Goal: Contribute content: Add original content to the website for others to see

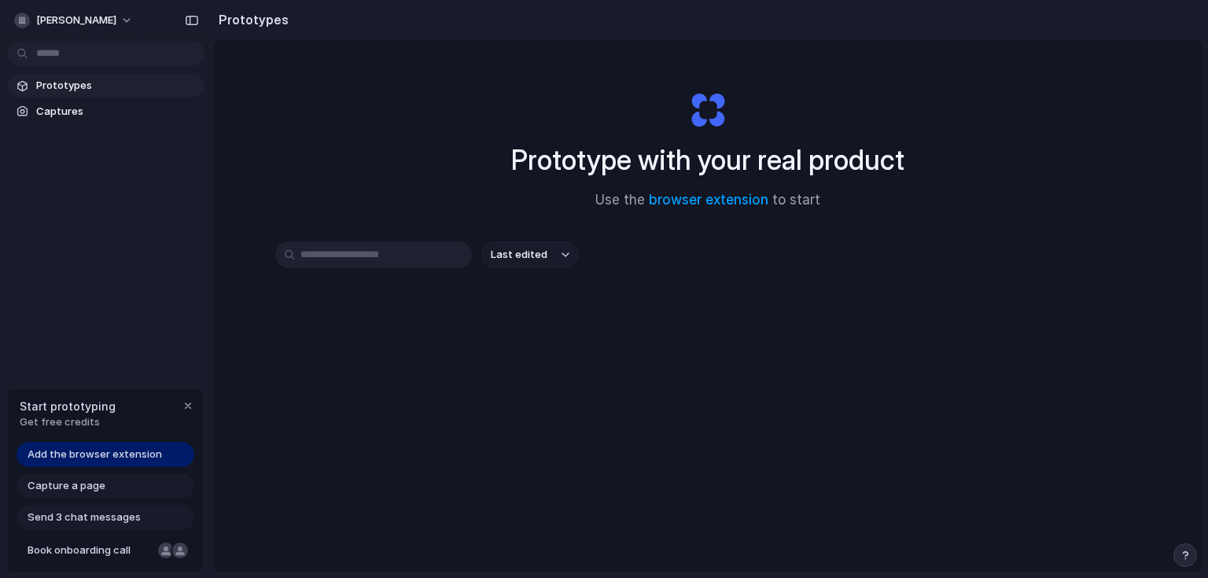
click at [145, 449] on span "Add the browser extension" at bounding box center [95, 455] width 135 height 16
click at [101, 449] on span "Add the browser extension" at bounding box center [95, 455] width 135 height 16
click at [83, 450] on span "Add the browser extension" at bounding box center [95, 455] width 135 height 16
click at [105, 459] on span "Add the browser extension" at bounding box center [95, 455] width 135 height 16
click at [99, 496] on div "Capture a page" at bounding box center [106, 486] width 178 height 25
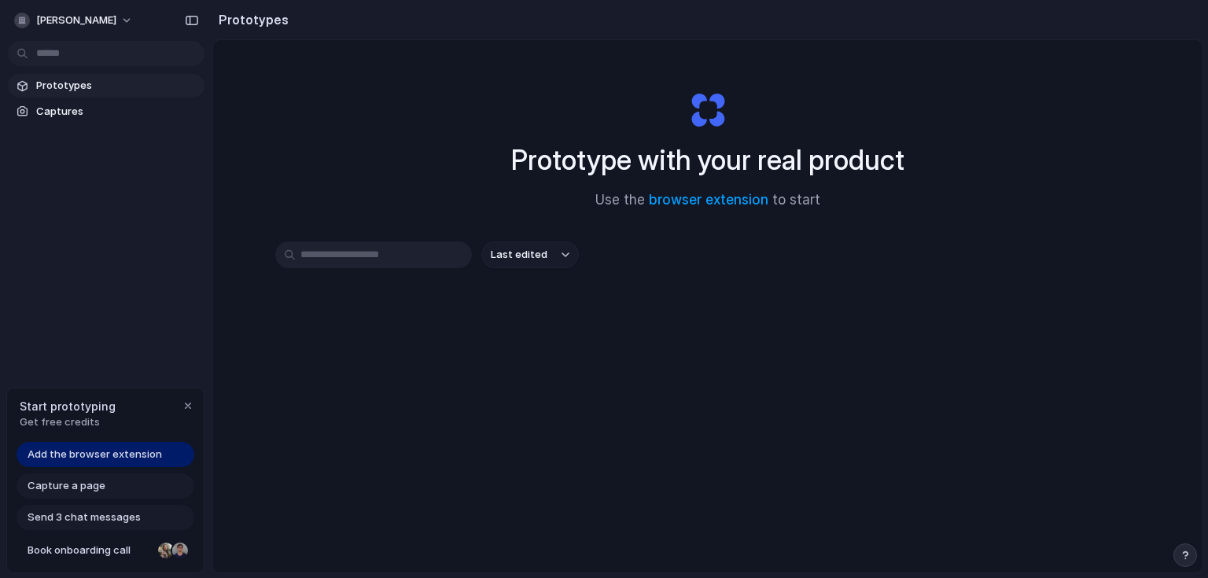
click at [551, 245] on button "Last edited" at bounding box center [530, 254] width 98 height 27
click at [544, 248] on div "Last edited Last created Alphabetical" at bounding box center [604, 289] width 1208 height 578
click at [117, 86] on span "Prototypes" at bounding box center [117, 86] width 162 height 16
click at [686, 207] on link "browser extension" at bounding box center [709, 200] width 120 height 16
click at [107, 457] on span "Add the browser extension" at bounding box center [95, 455] width 135 height 16
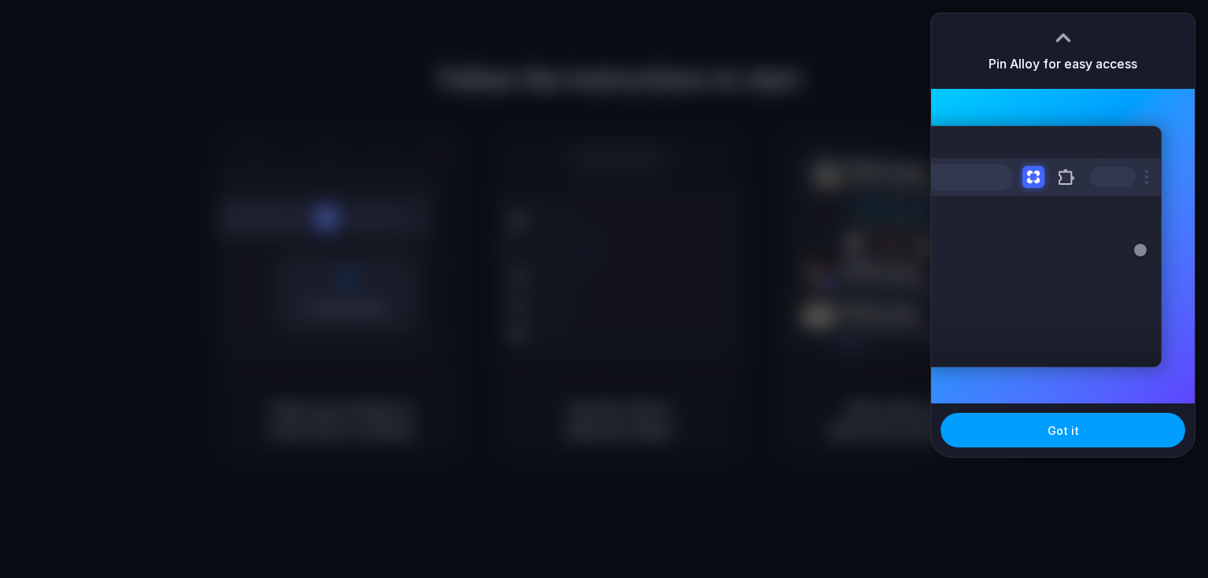
click at [1111, 433] on button "Got it" at bounding box center [1063, 430] width 245 height 35
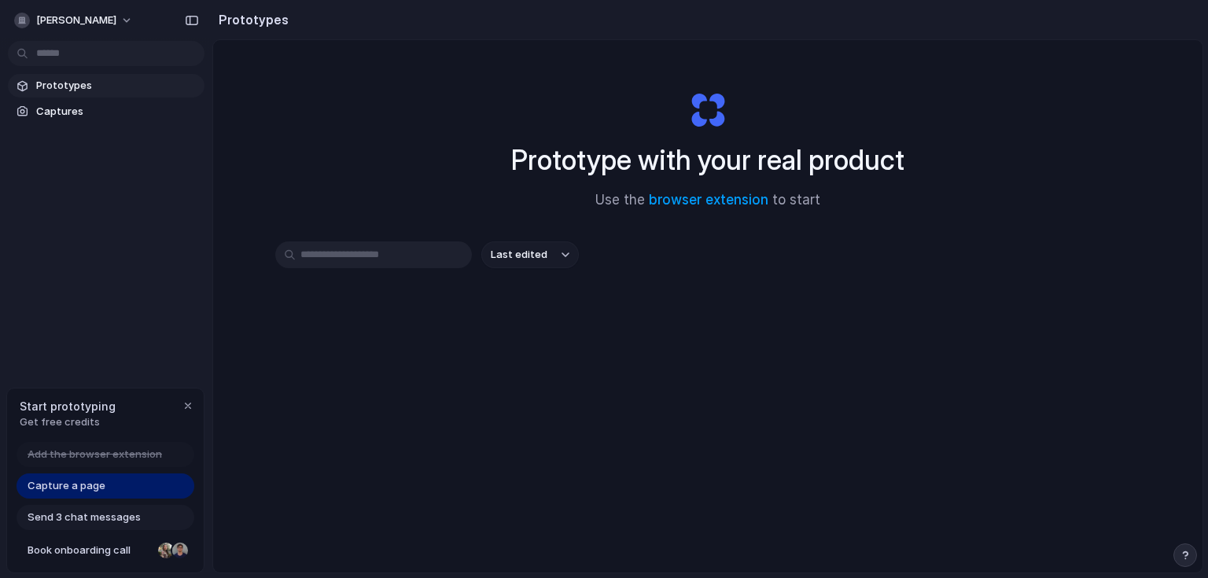
click at [1071, 182] on div "Prototype with your real product Use the browser extension to start Last edited" at bounding box center [708, 348] width 990 height 616
click at [104, 481] on link "Capture a page" at bounding box center [106, 486] width 178 height 25
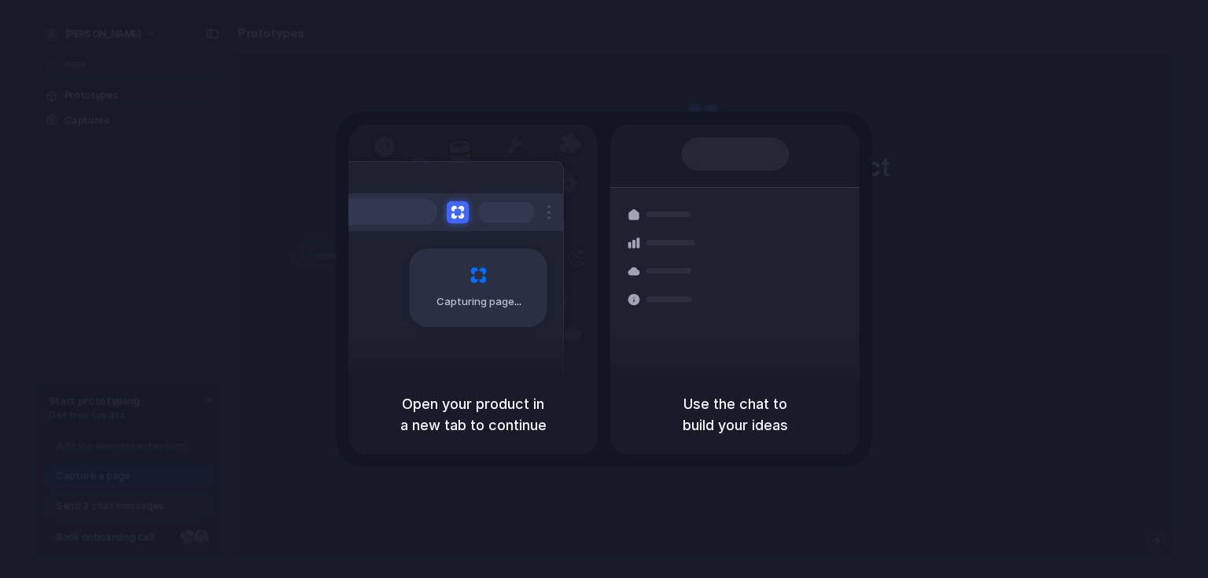
click at [516, 367] on div "Capturing page" at bounding box center [445, 281] width 238 height 241
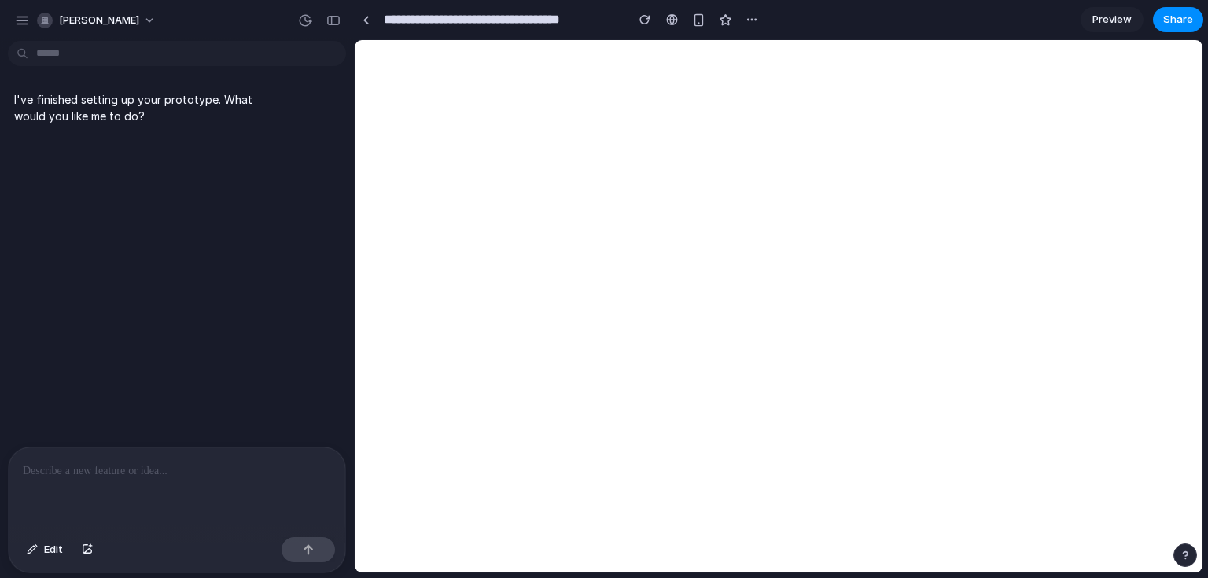
click at [147, 468] on p at bounding box center [177, 471] width 308 height 19
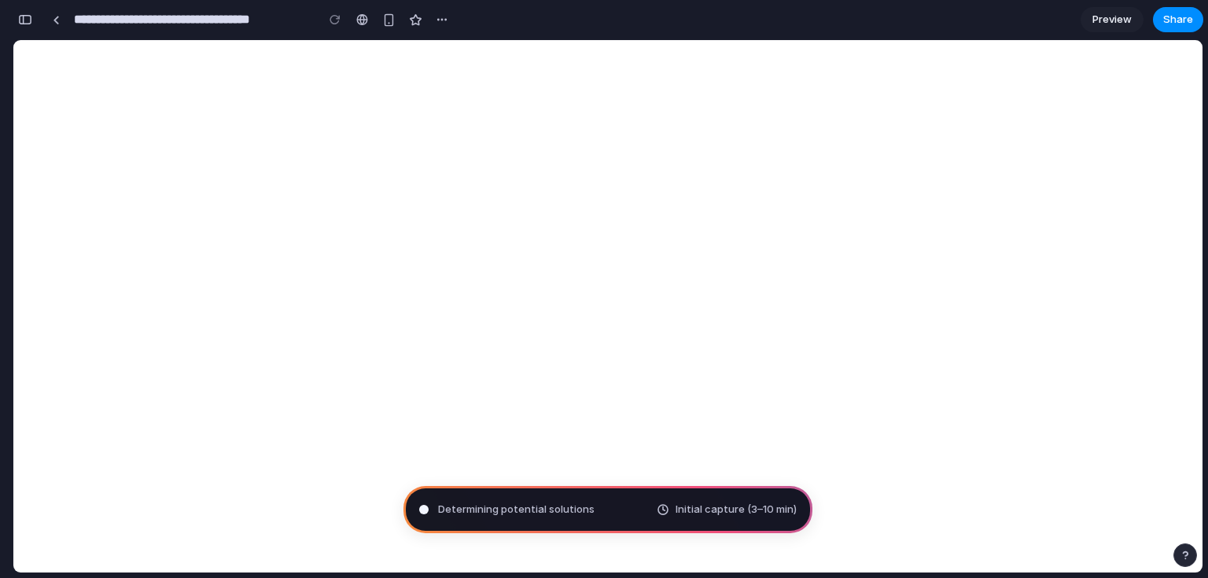
type input "**********"
click at [24, 21] on div "button" at bounding box center [25, 19] width 14 height 11
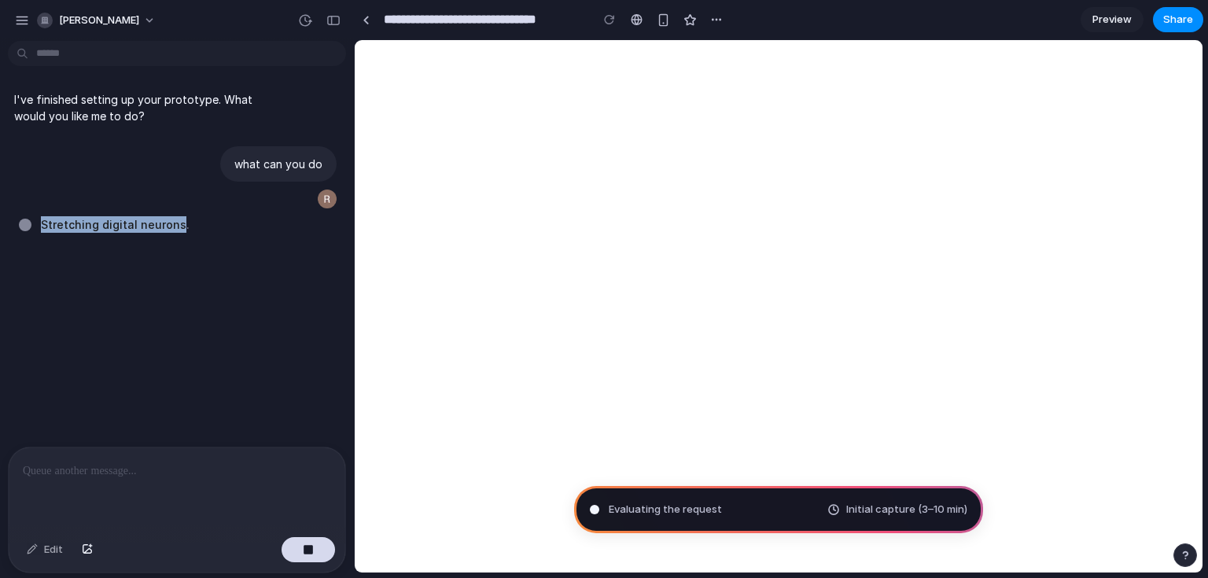
drag, startPoint x: 234, startPoint y: 245, endPoint x: 28, endPoint y: 222, distance: 207.4
click at [28, 222] on div "I've finished setting up your prototype. What would you like me to do? what can…" at bounding box center [172, 247] width 345 height 400
click at [82, 307] on div "I've finished setting up your prototype. What would you like me to do? what can…" at bounding box center [172, 247] width 345 height 400
click at [16, 12] on button "button" at bounding box center [22, 21] width 24 height 24
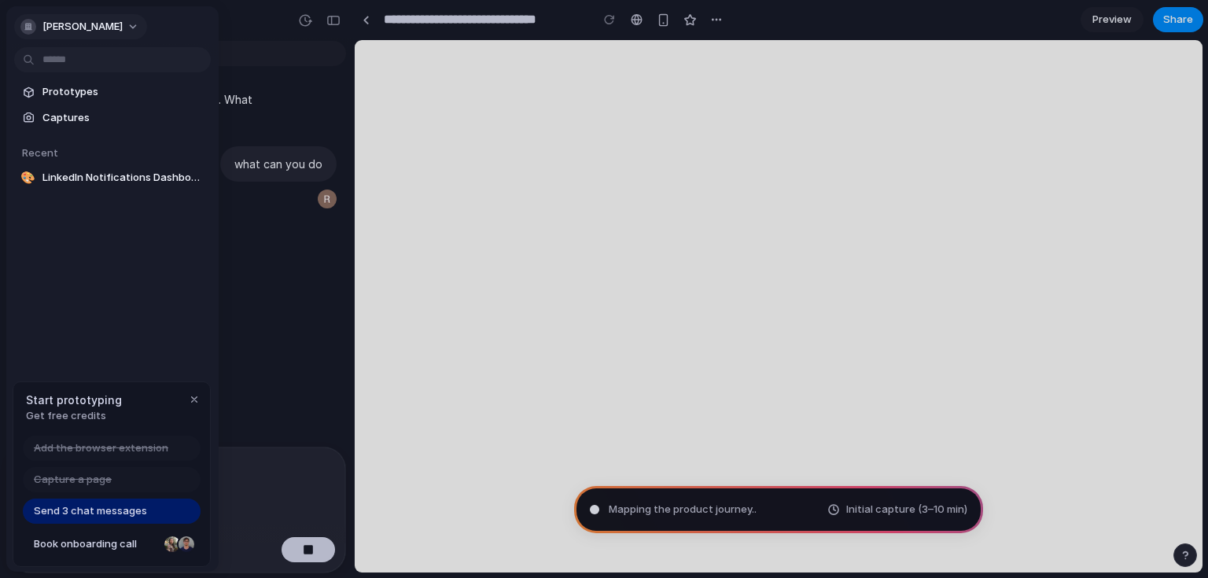
click at [147, 30] on button "[PERSON_NAME]" at bounding box center [80, 26] width 133 height 25
click at [171, 30] on div "Settings Invite members Change theme Sign out" at bounding box center [604, 289] width 1208 height 578
click at [169, 504] on div "Send 3 chat messages" at bounding box center [112, 511] width 178 height 25
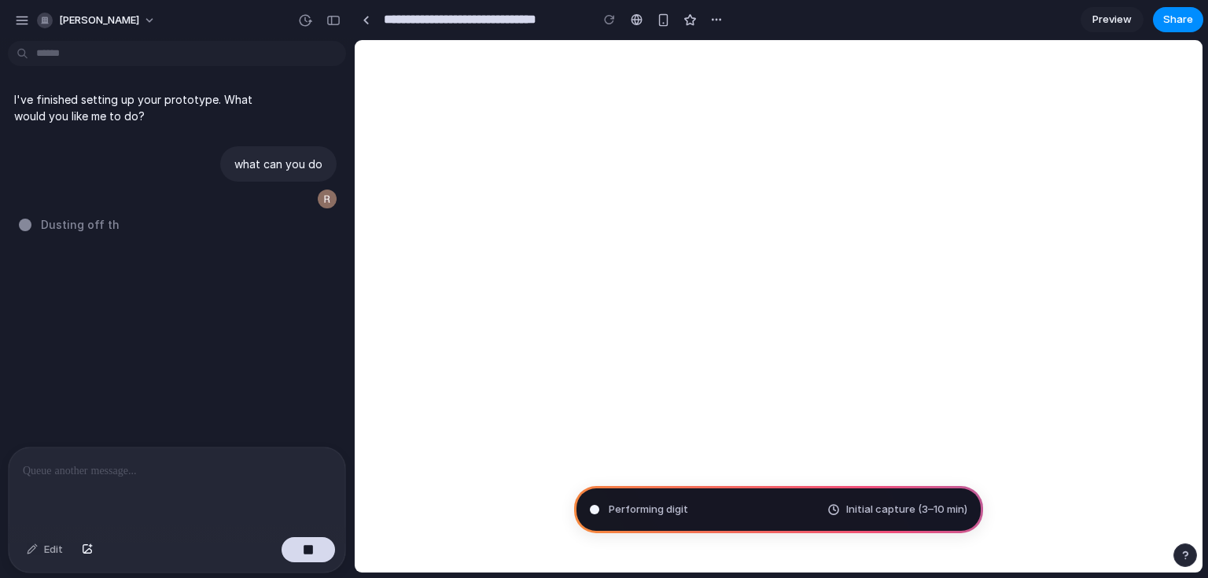
click at [813, 502] on div "Performing digit Initial capture (3–10 min)" at bounding box center [778, 509] width 409 height 47
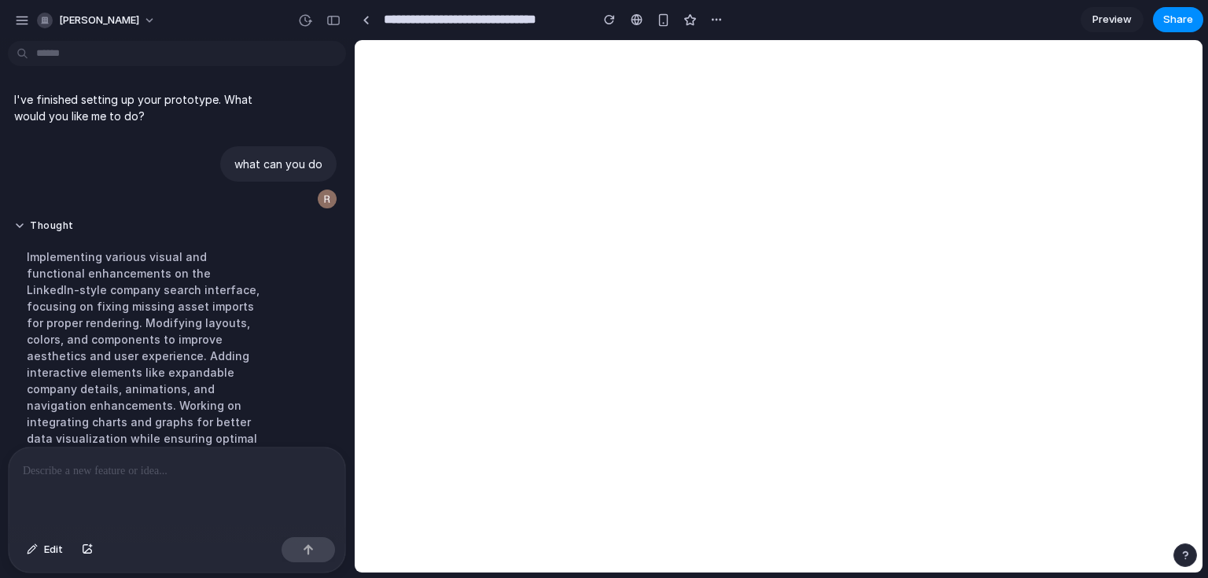
scroll to position [1026, 0]
